Goal: Information Seeking & Learning: Learn about a topic

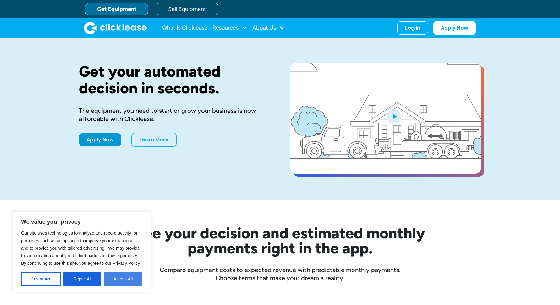
click at [116, 281] on button "Accept All" at bounding box center [123, 279] width 39 height 14
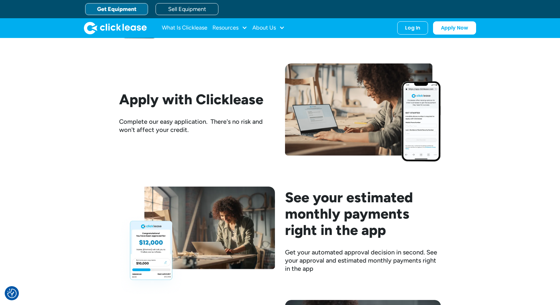
scroll to position [180, 0]
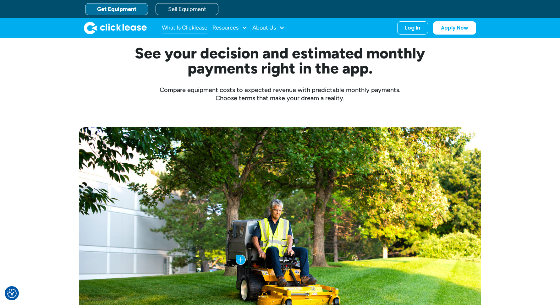
click at [174, 26] on link "What Is Clicklease" at bounding box center [185, 28] width 46 height 13
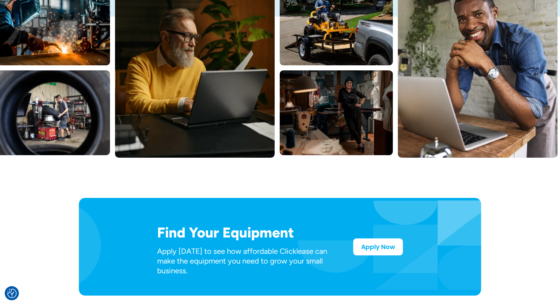
scroll to position [231, 0]
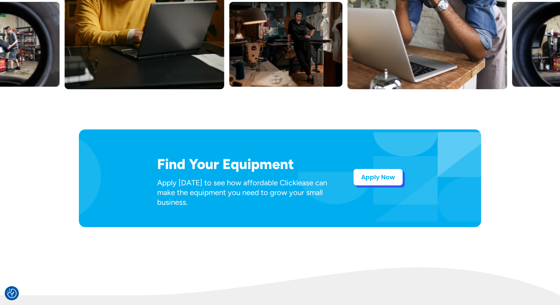
click at [362, 179] on link "Apply Now" at bounding box center [378, 177] width 50 height 17
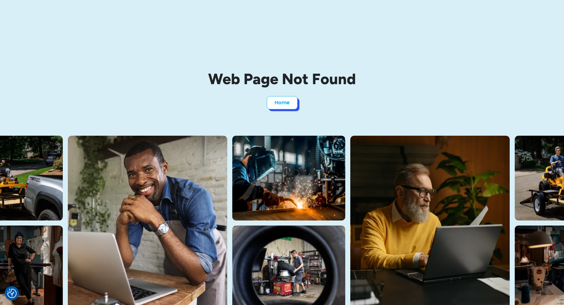
click at [276, 97] on link "Home" at bounding box center [282, 102] width 31 height 13
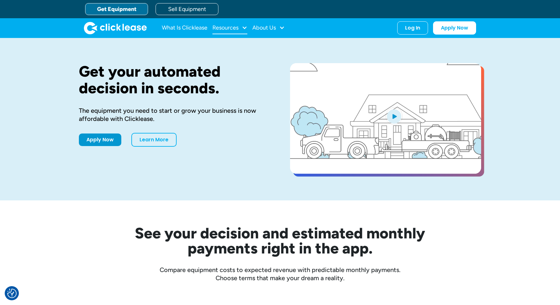
click at [241, 27] on div "Resources" at bounding box center [229, 28] width 35 height 13
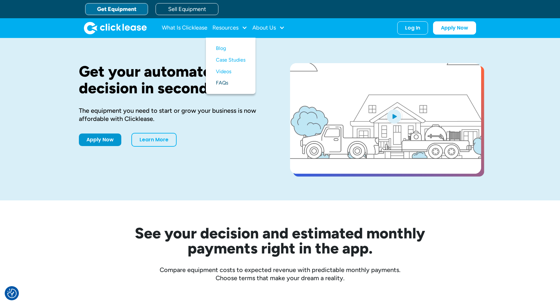
click at [220, 83] on link "FAQs" at bounding box center [231, 83] width 30 height 12
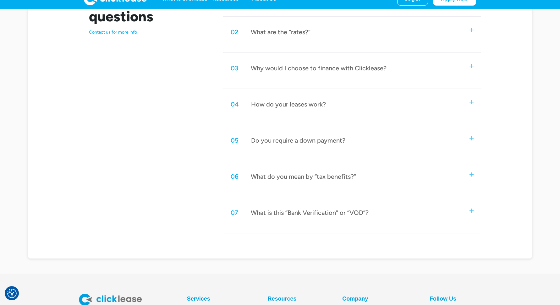
scroll to position [324, 0]
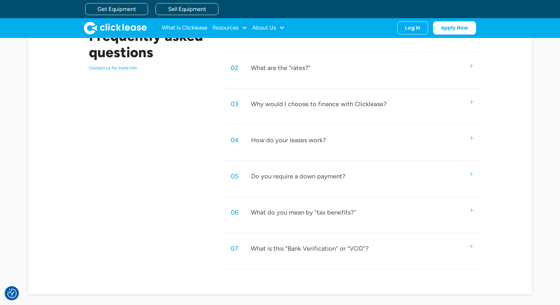
click at [266, 70] on div "What are the “rates?”" at bounding box center [281, 68] width 60 height 8
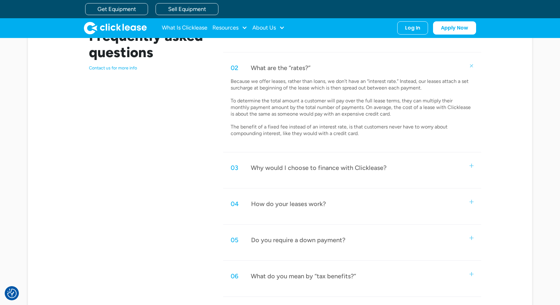
click at [299, 165] on div "Why would I choose to finance with Clicklease?" at bounding box center [319, 168] width 136 height 8
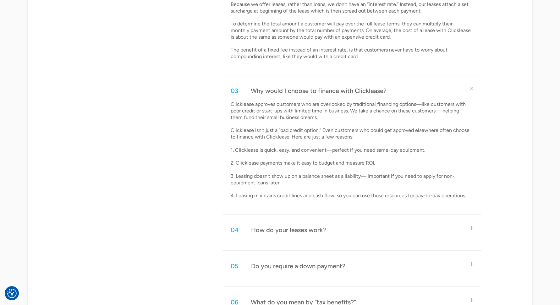
scroll to position [452, 0]
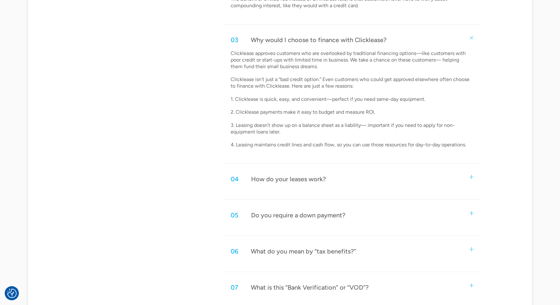
click at [271, 179] on div "04 How do your leases work?" at bounding box center [352, 179] width 258 height 21
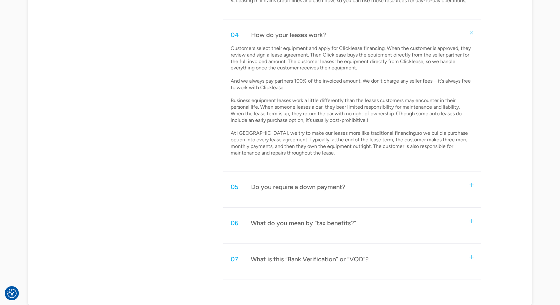
scroll to position [649, 0]
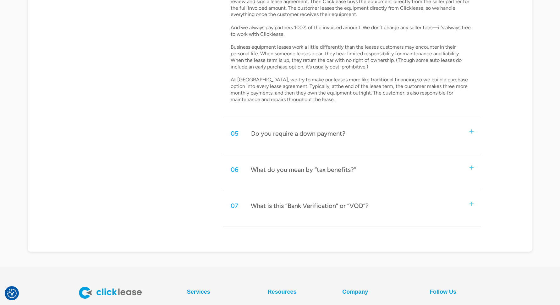
click at [259, 129] on div "Do you require a down payment?" at bounding box center [298, 133] width 94 height 8
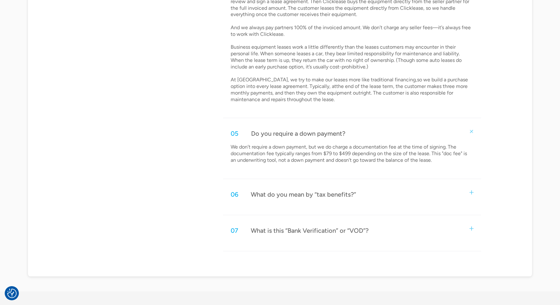
click at [296, 190] on div "What do you mean by “tax benefits?”" at bounding box center [303, 194] width 105 height 8
